Goal: Connect with others: Connect with other users

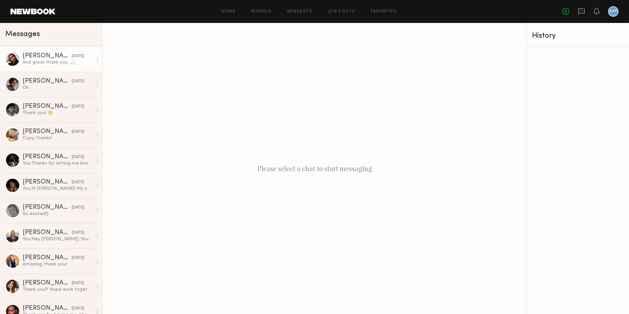
click at [30, 56] on div "[PERSON_NAME]" at bounding box center [47, 56] width 49 height 7
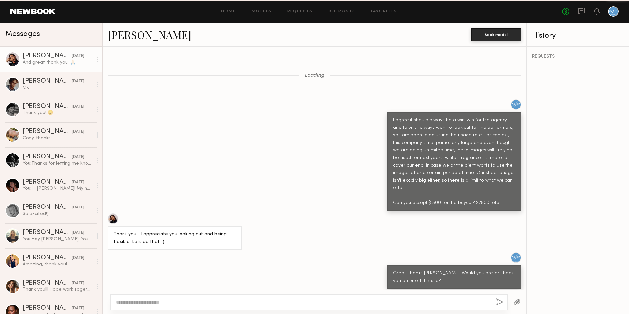
scroll to position [350, 0]
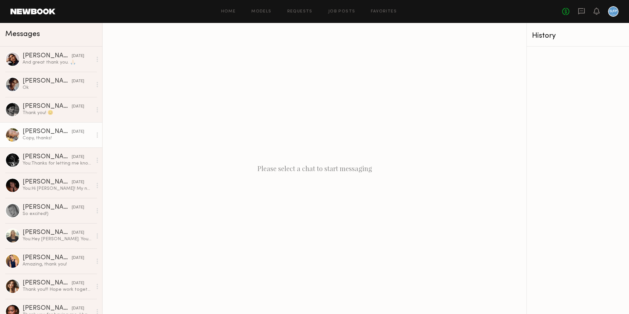
click at [40, 140] on div "Copy, thanks!" at bounding box center [58, 138] width 70 height 6
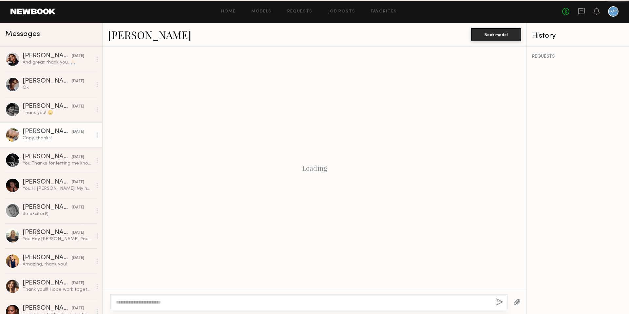
scroll to position [438, 0]
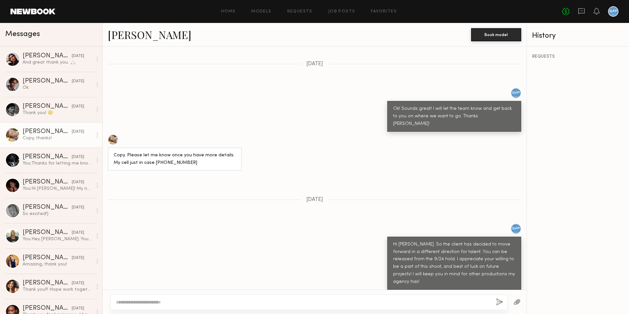
click at [134, 34] on link "[PERSON_NAME]" at bounding box center [150, 35] width 84 height 14
